Goal: Task Accomplishment & Management: Use online tool/utility

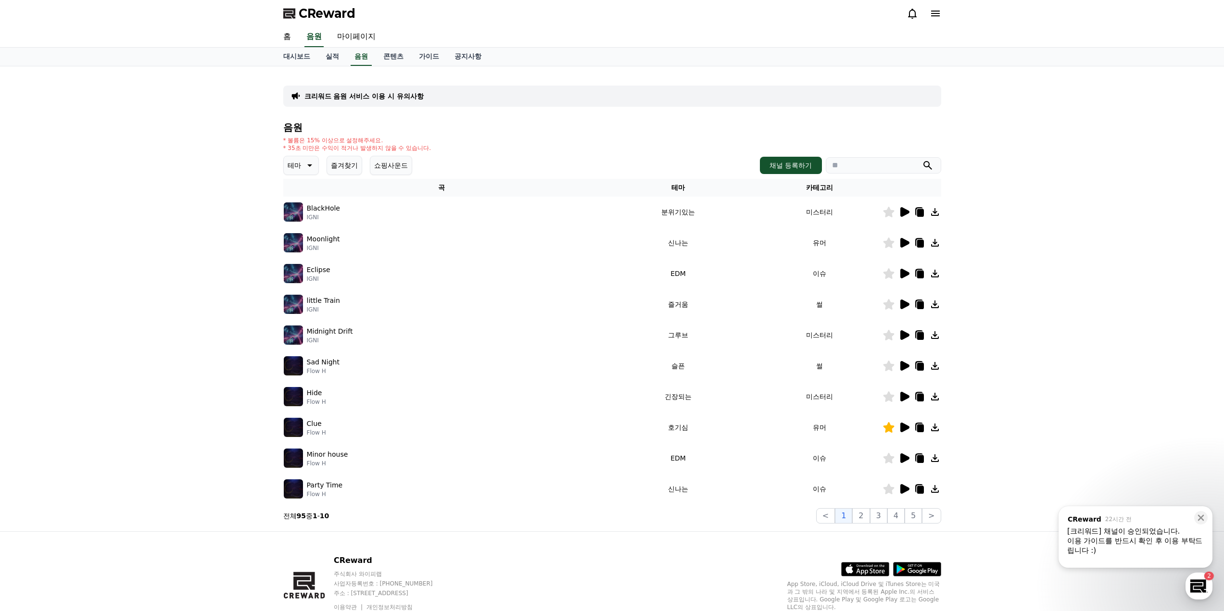
click at [341, 171] on button "즐겨찾기" at bounding box center [345, 165] width 36 height 19
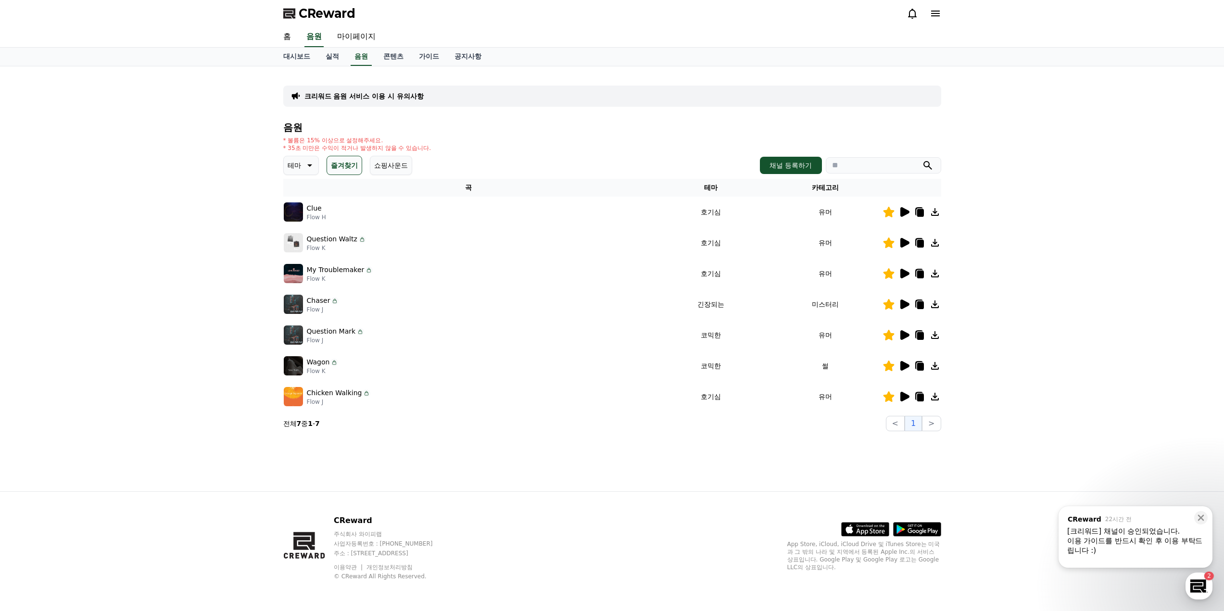
click at [903, 212] on icon at bounding box center [904, 212] width 9 height 10
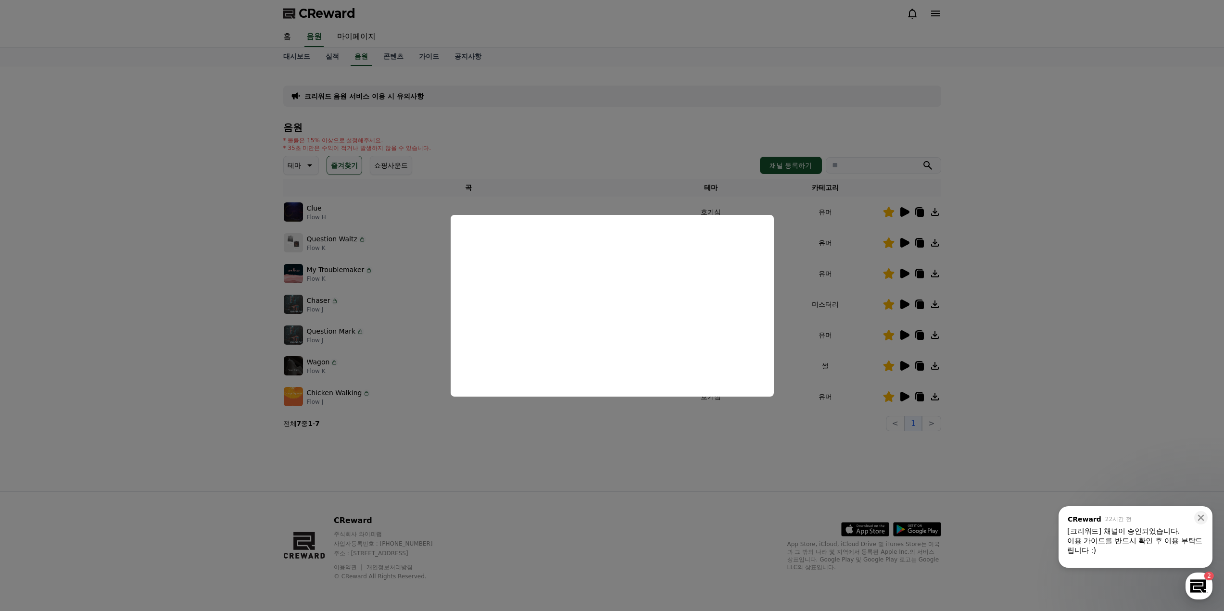
click at [603, 450] on button "close modal" at bounding box center [612, 305] width 1224 height 611
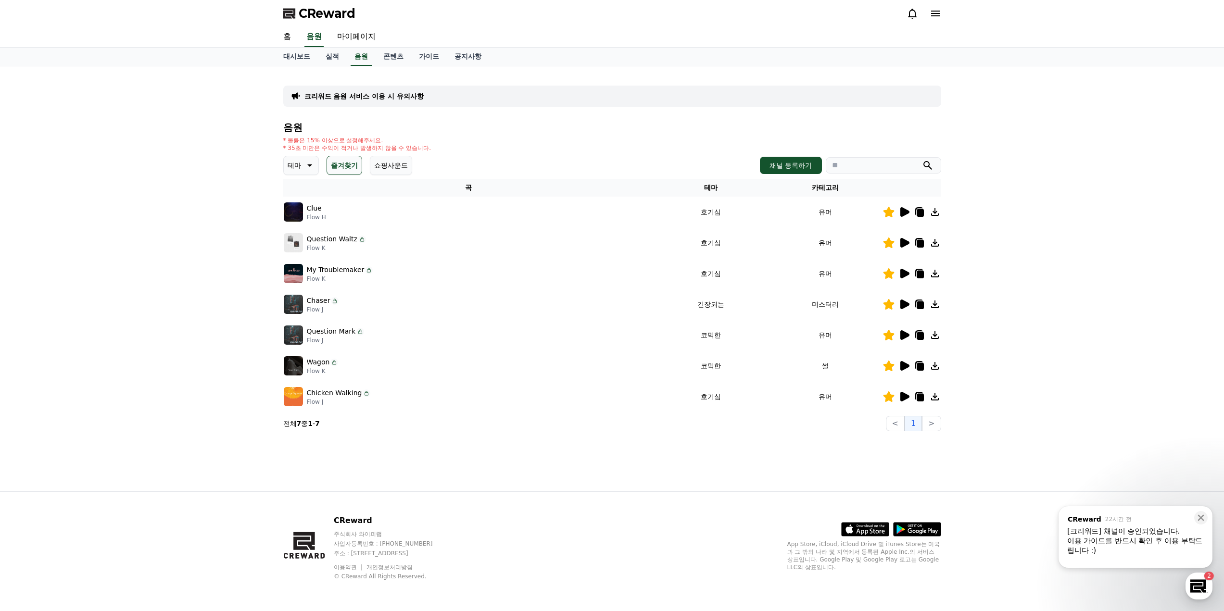
click at [904, 243] on icon at bounding box center [904, 243] width 9 height 10
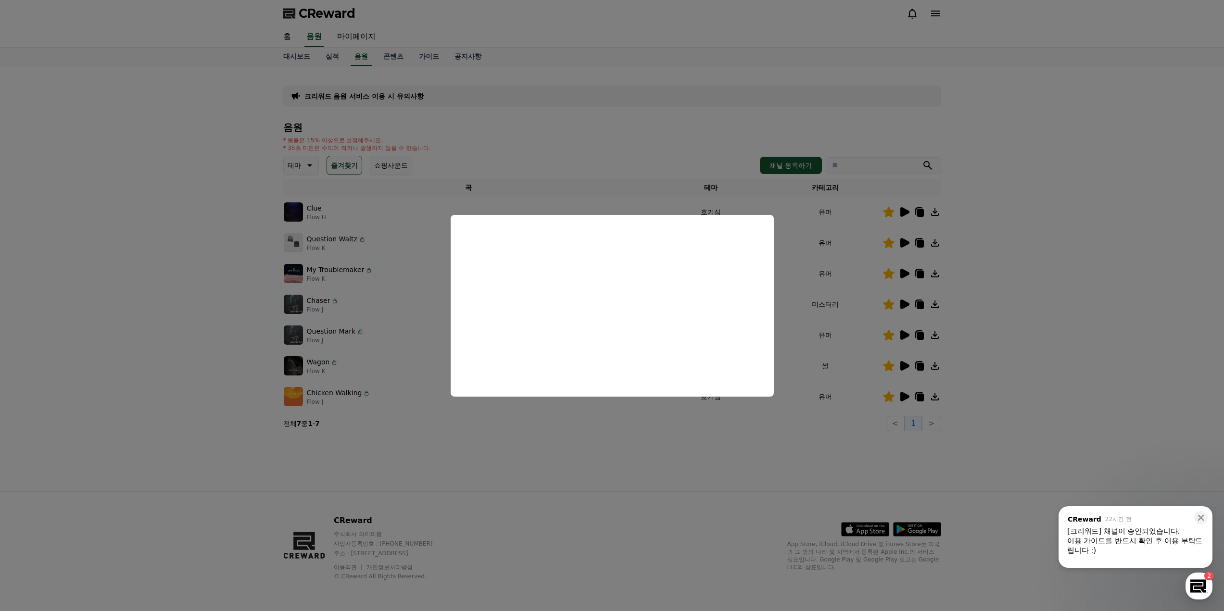
click at [654, 517] on button "close modal" at bounding box center [612, 305] width 1224 height 611
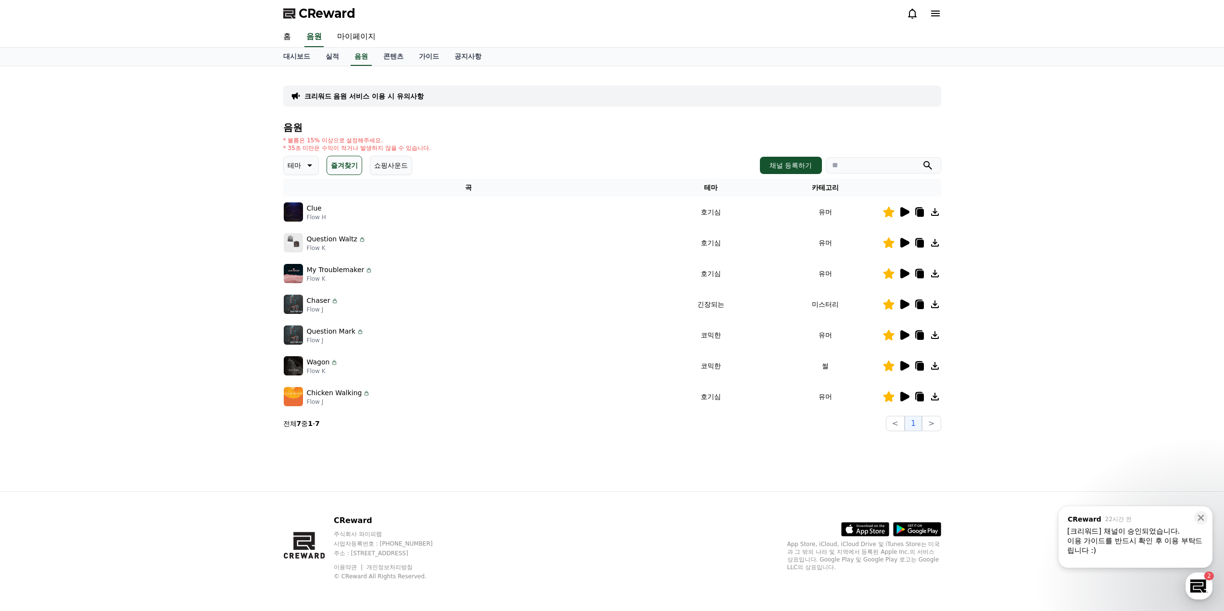
click at [903, 276] on icon at bounding box center [904, 274] width 9 height 10
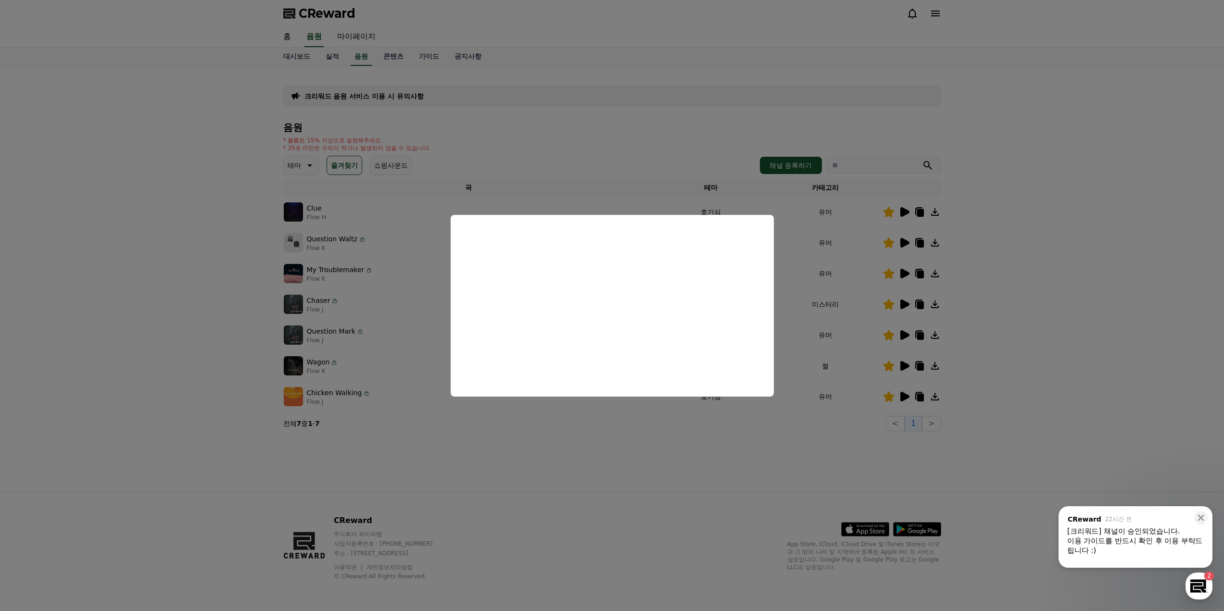
click at [589, 446] on button "close modal" at bounding box center [612, 305] width 1224 height 611
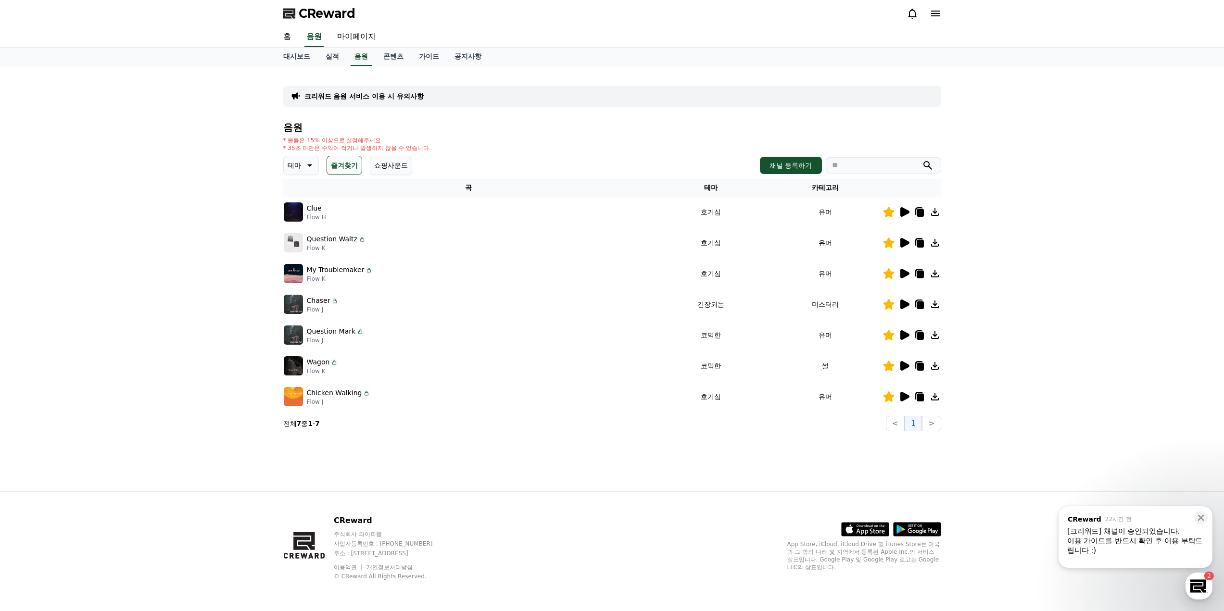
click at [903, 308] on icon at bounding box center [904, 305] width 9 height 10
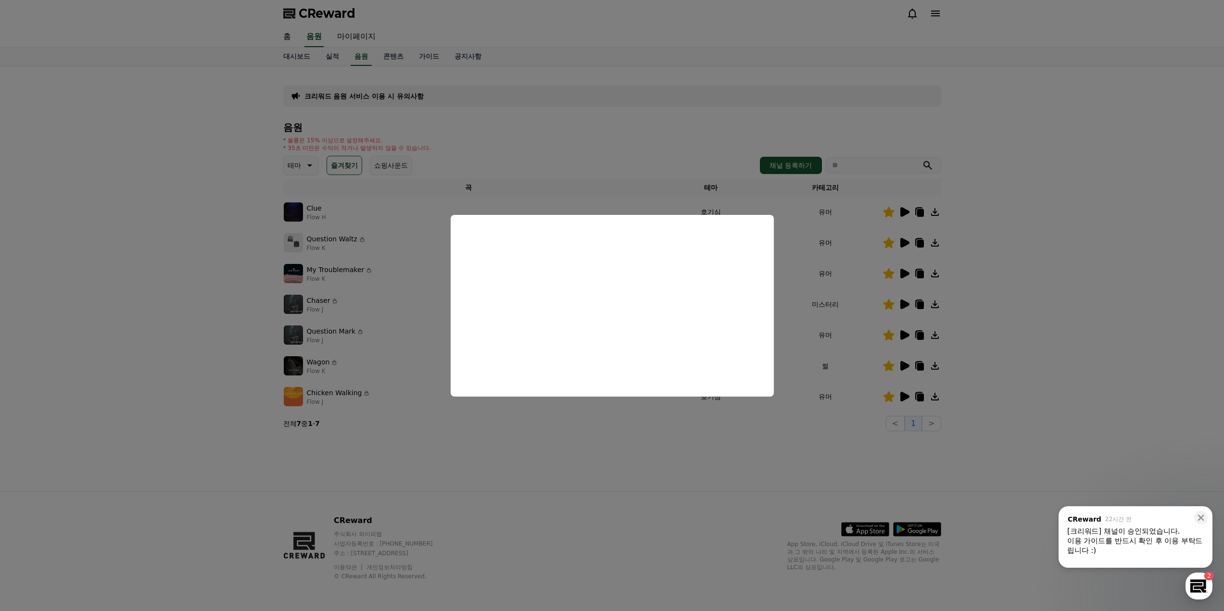
click at [596, 472] on button "close modal" at bounding box center [612, 305] width 1224 height 611
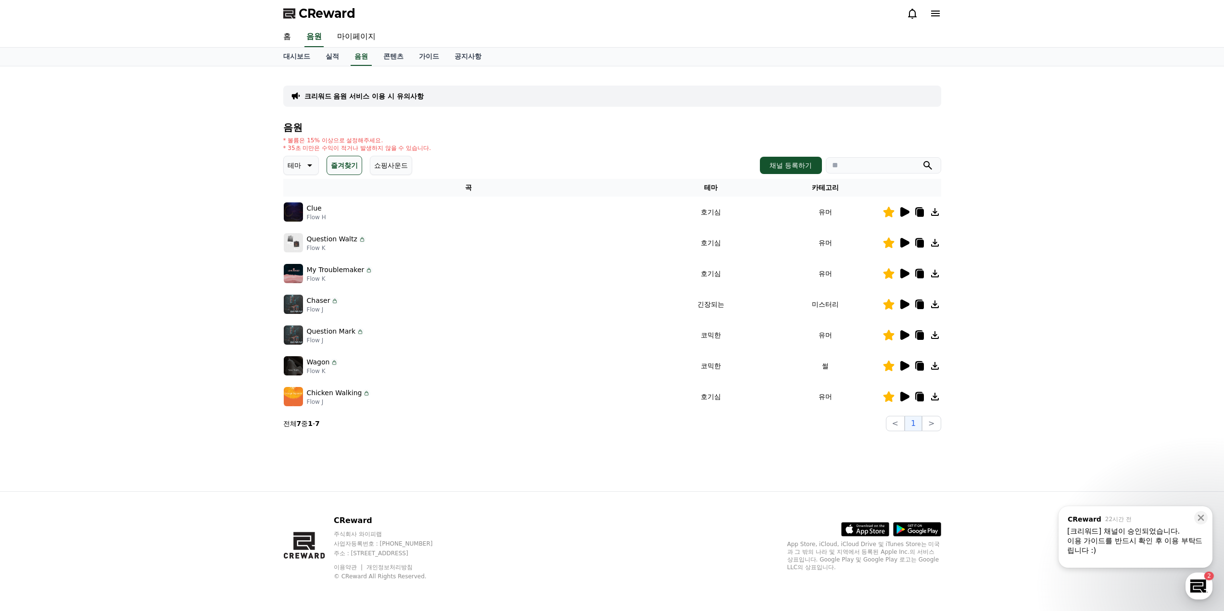
click at [906, 332] on icon at bounding box center [904, 335] width 12 height 12
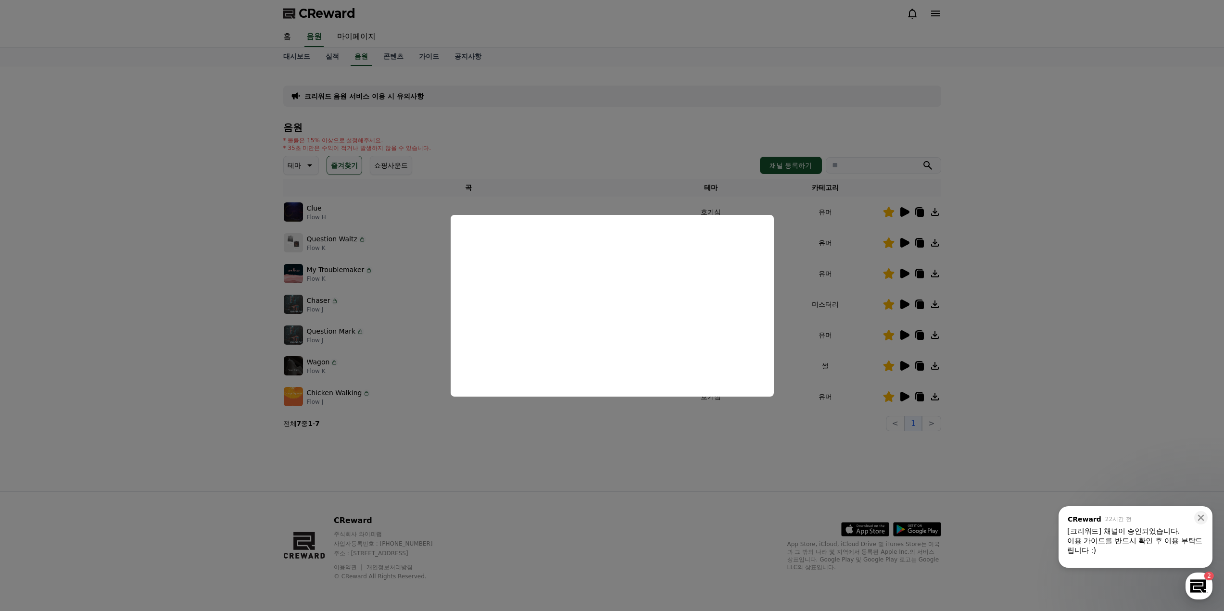
click at [599, 454] on button "close modal" at bounding box center [612, 305] width 1224 height 611
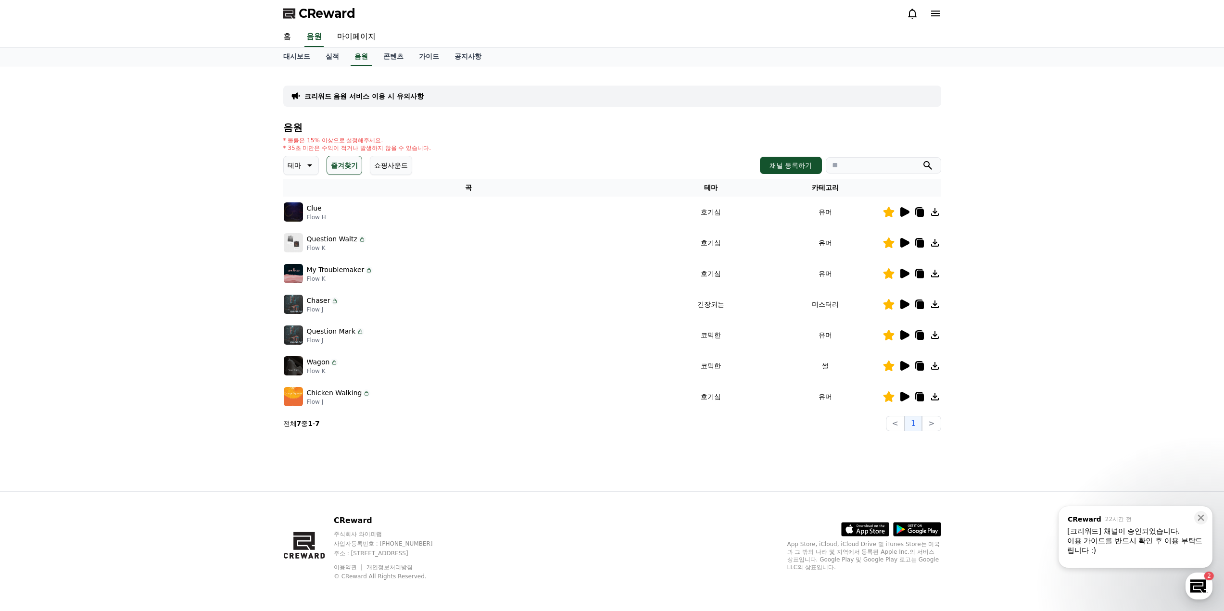
click at [905, 367] on icon at bounding box center [904, 366] width 9 height 10
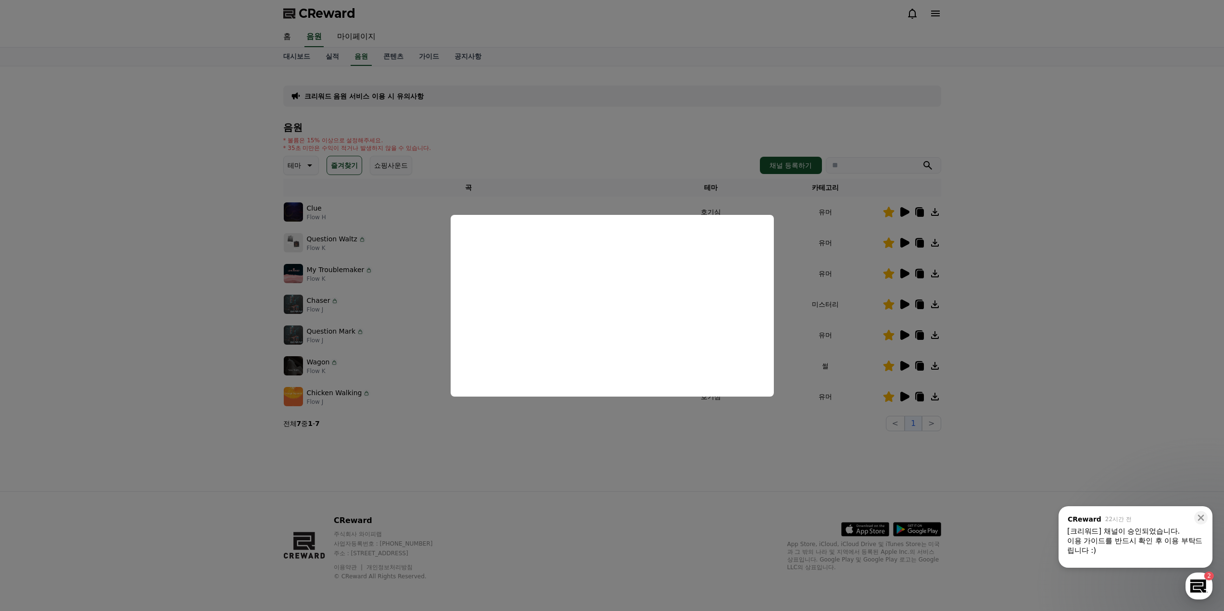
click at [618, 479] on button "close modal" at bounding box center [612, 305] width 1224 height 611
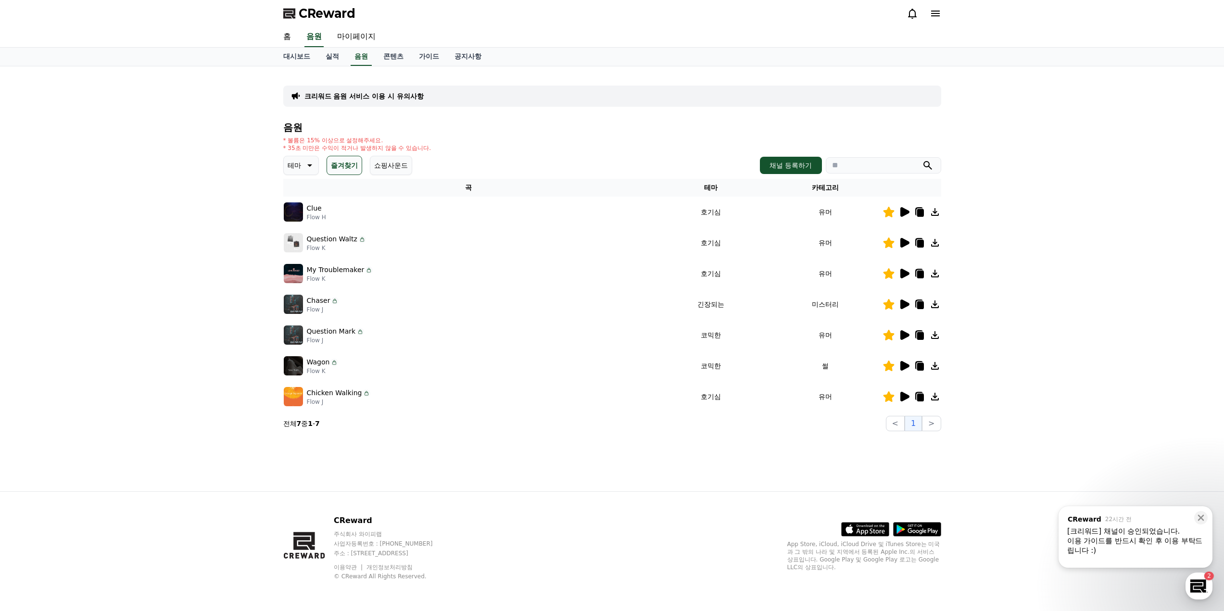
click at [909, 395] on icon at bounding box center [904, 397] width 12 height 12
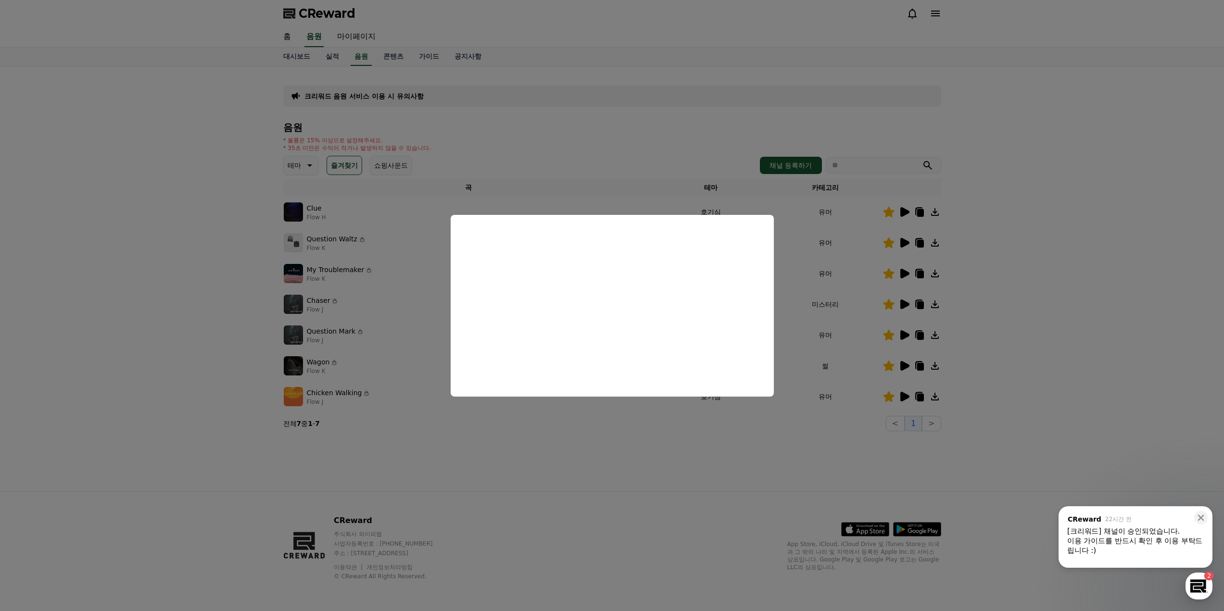
click at [578, 454] on button "close modal" at bounding box center [612, 305] width 1224 height 611
